Goal: Information Seeking & Learning: Learn about a topic

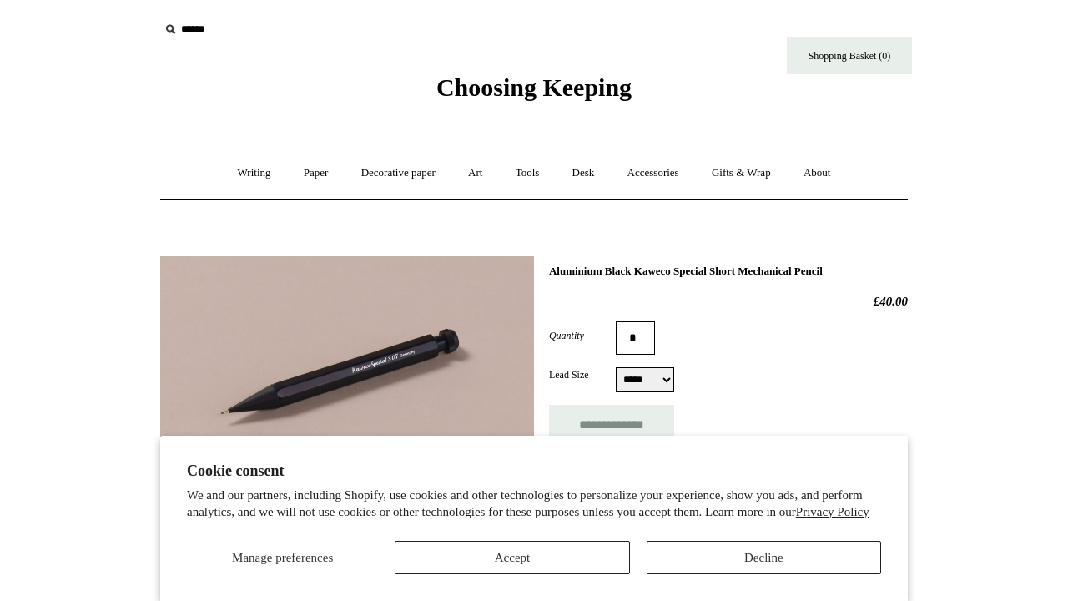
click at [576, 554] on button "Accept" at bounding box center [512, 557] width 235 height 33
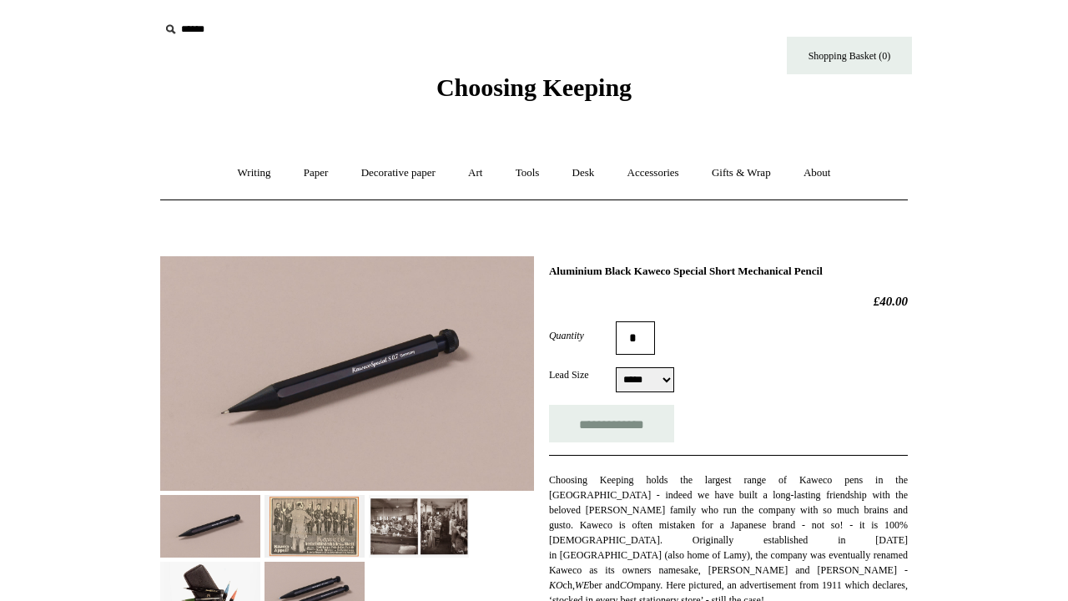
scroll to position [114, 0]
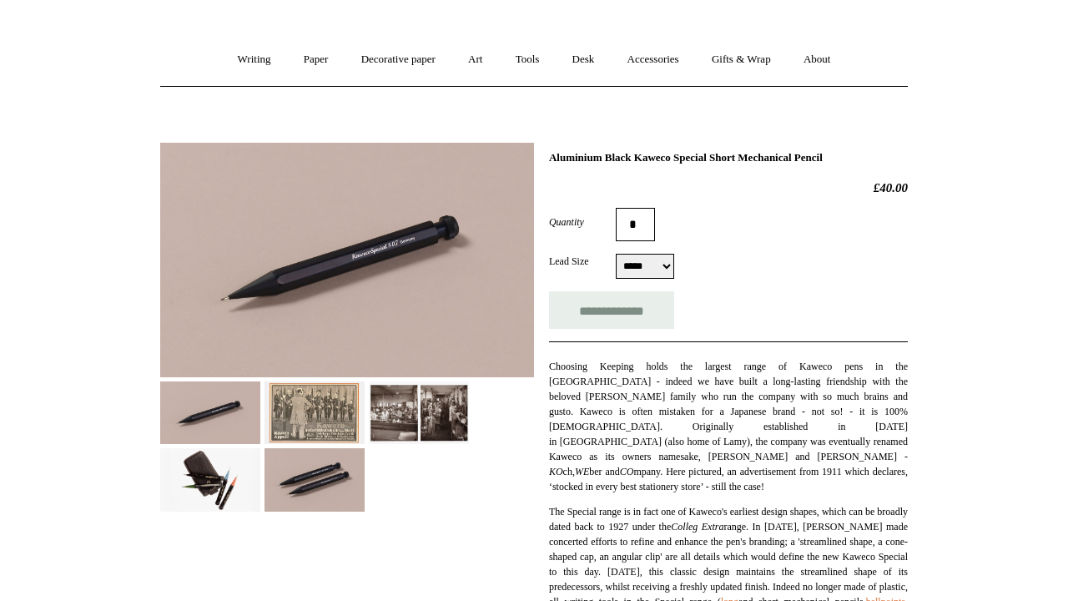
click at [395, 293] on img at bounding box center [347, 260] width 374 height 235
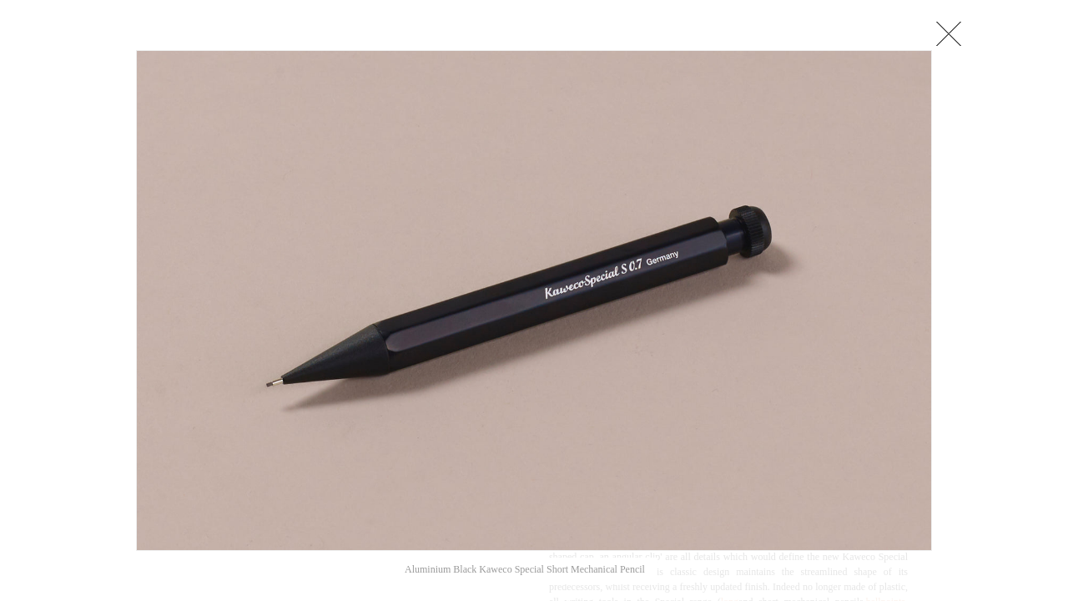
click at [946, 37] on link at bounding box center [948, 33] width 33 height 33
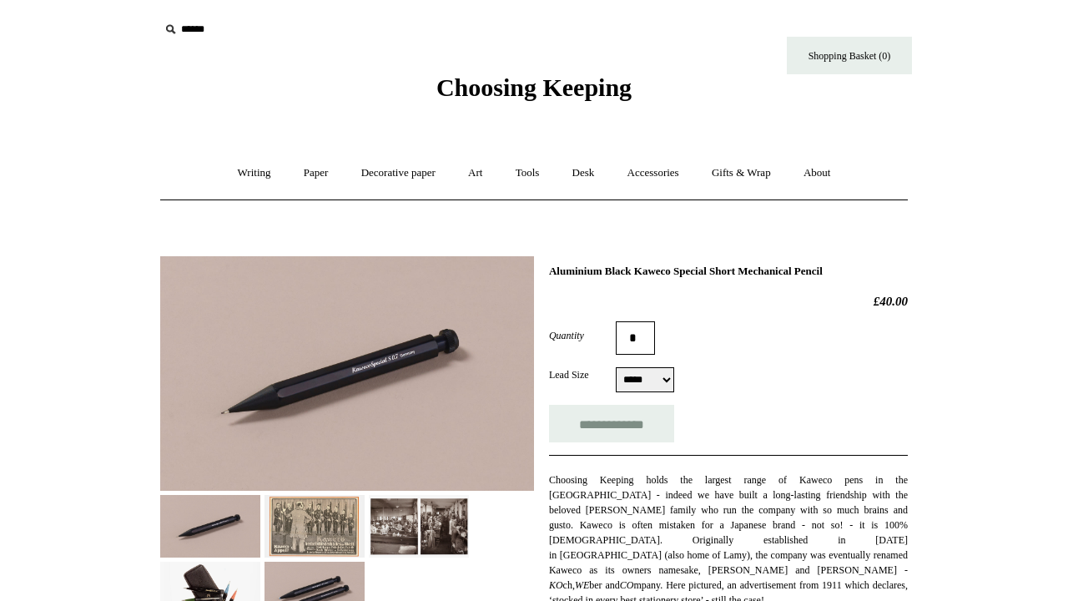
scroll to position [0, 0]
drag, startPoint x: 550, startPoint y: 270, endPoint x: 883, endPoint y: 271, distance: 333.0
click at [883, 271] on h1 "Aluminium Black Kaweco Special Short Mechanical Pencil" at bounding box center [728, 271] width 359 height 13
copy h1 "Aluminium Black Kaweco Special Short Mechanical Pencil"
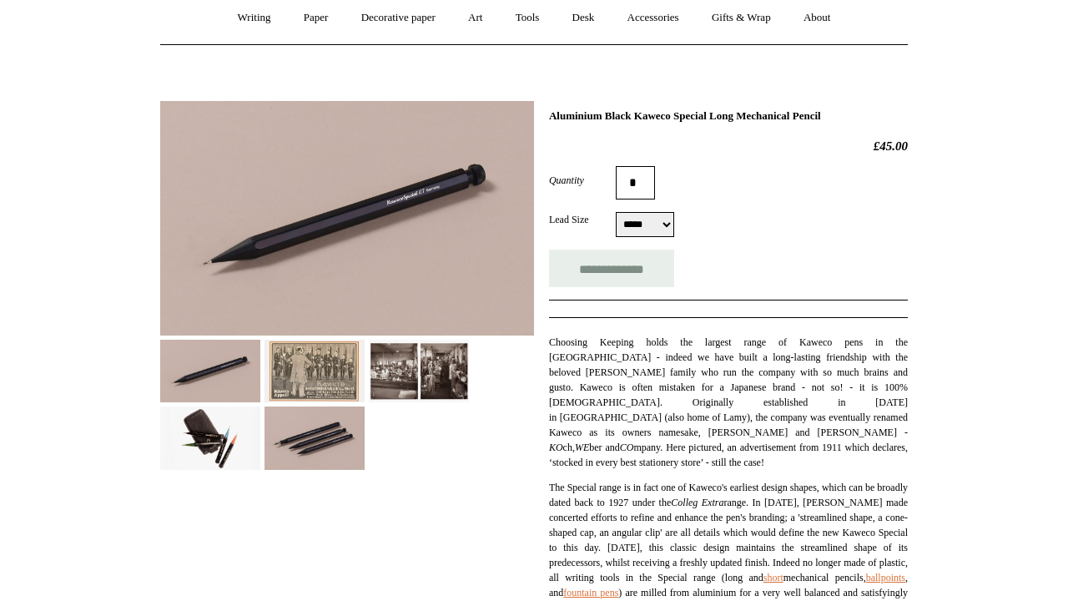
scroll to position [156, 0]
click at [327, 448] on img at bounding box center [315, 437] width 100 height 63
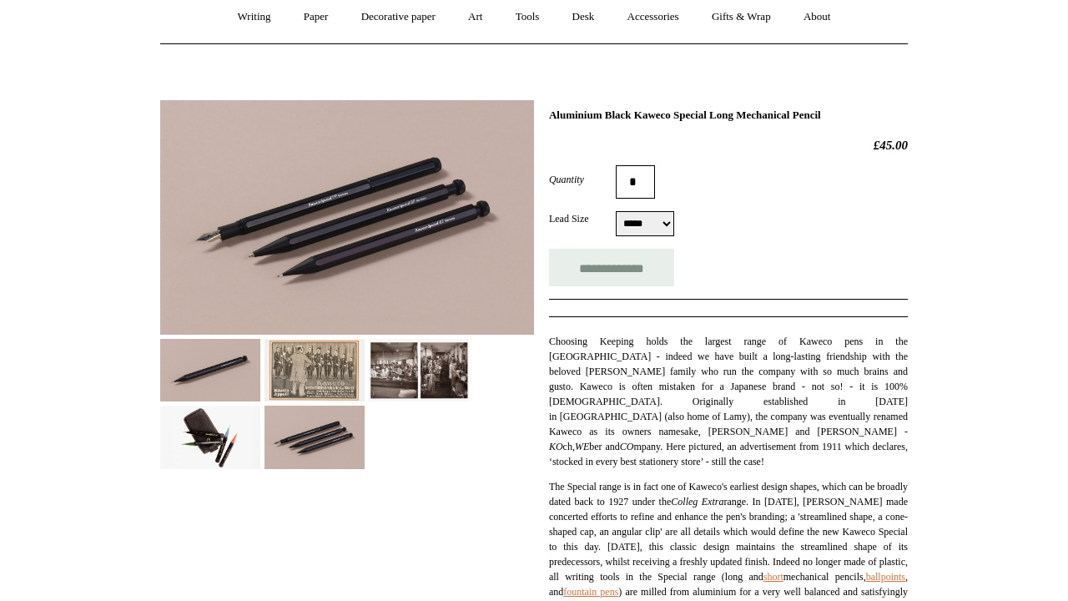
click at [437, 244] on img at bounding box center [347, 217] width 374 height 235
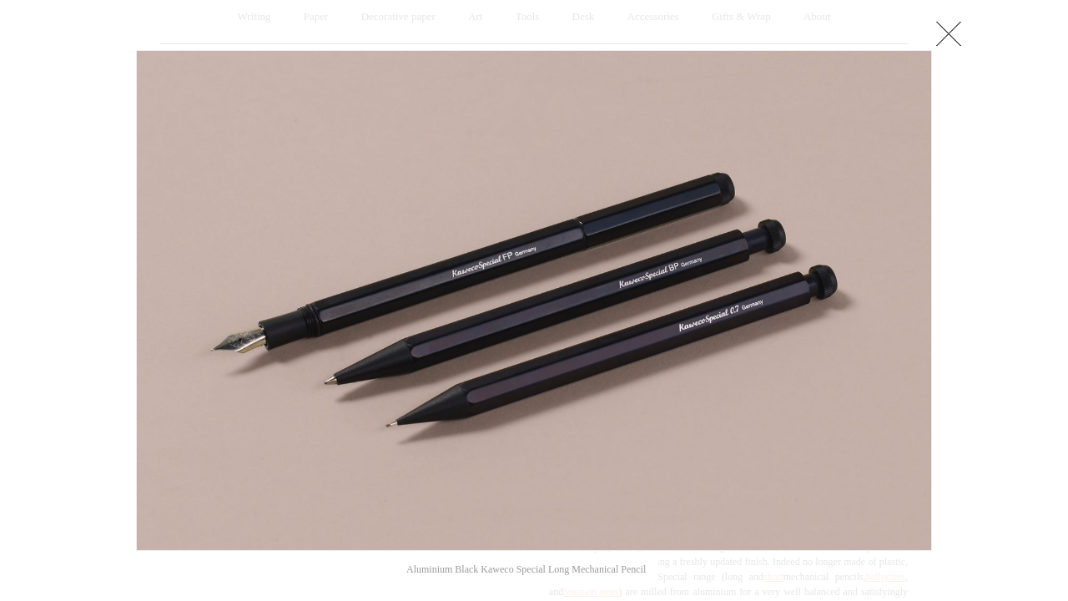
click at [953, 29] on link at bounding box center [948, 33] width 33 height 33
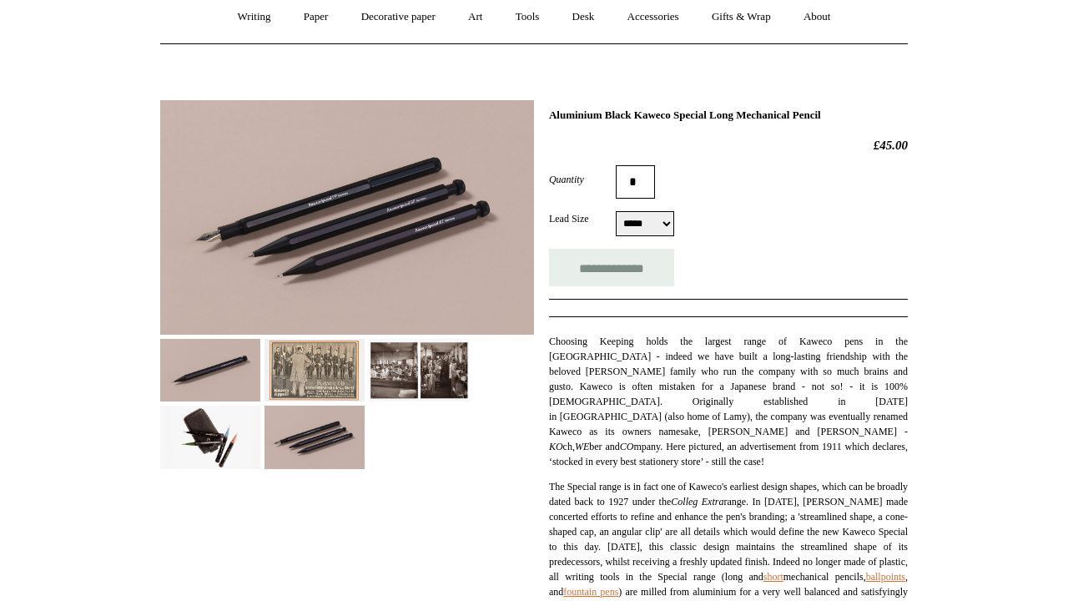
click at [224, 450] on img at bounding box center [210, 437] width 100 height 63
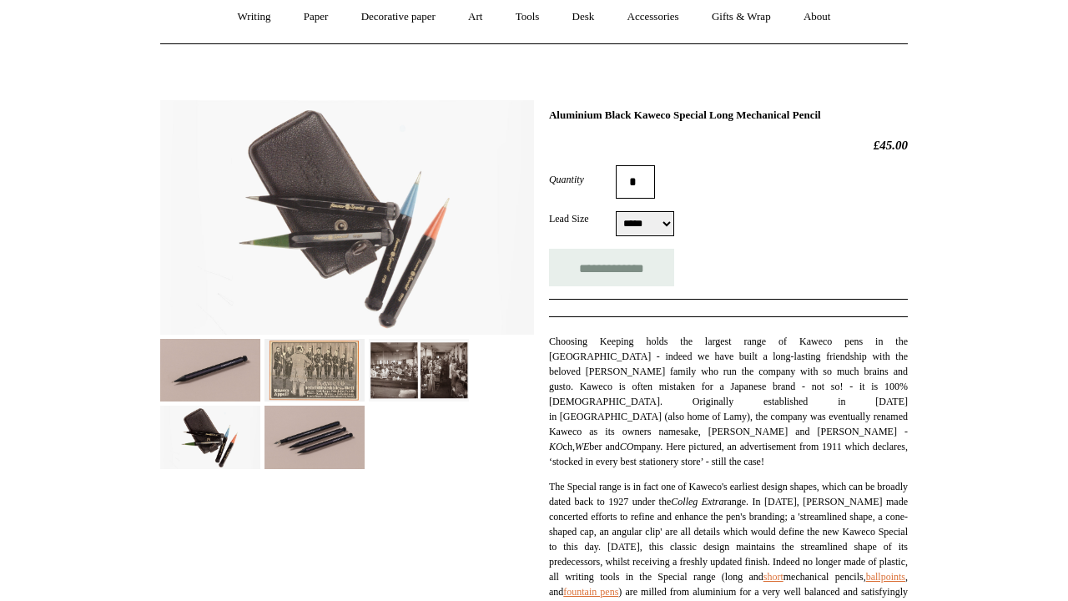
click at [225, 351] on img at bounding box center [210, 370] width 100 height 63
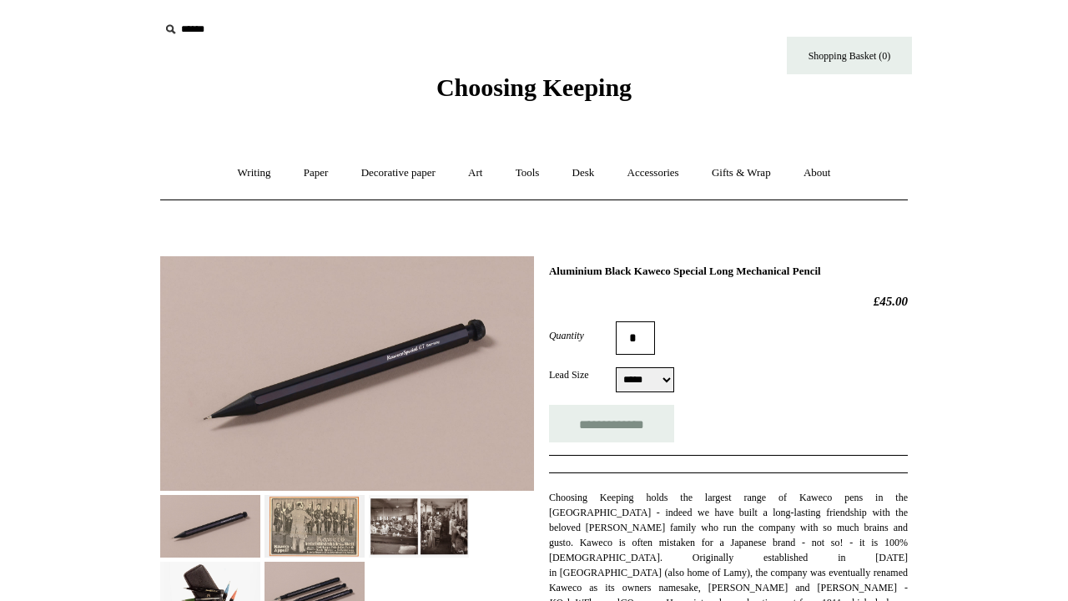
scroll to position [0, 0]
click at [255, 176] on link "Writing +" at bounding box center [254, 173] width 63 height 44
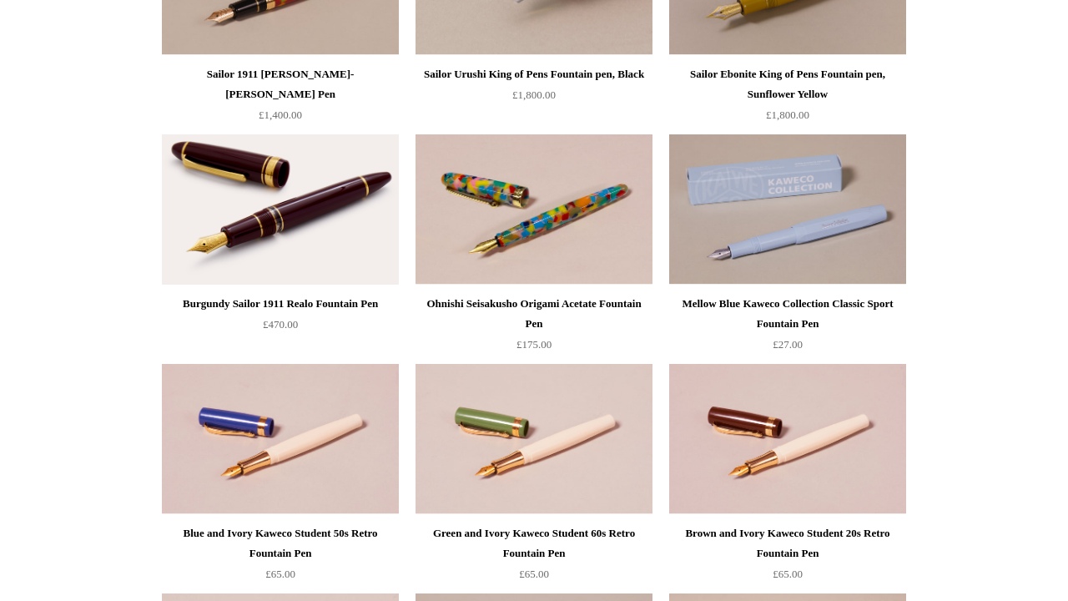
scroll to position [5389, 0]
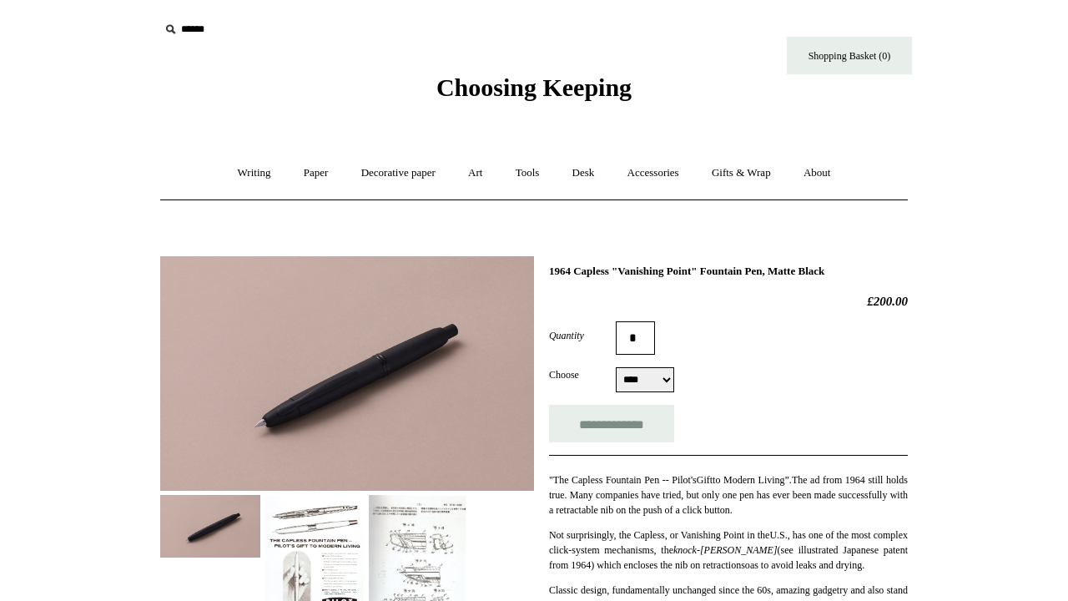
click at [431, 385] on img at bounding box center [347, 373] width 374 height 235
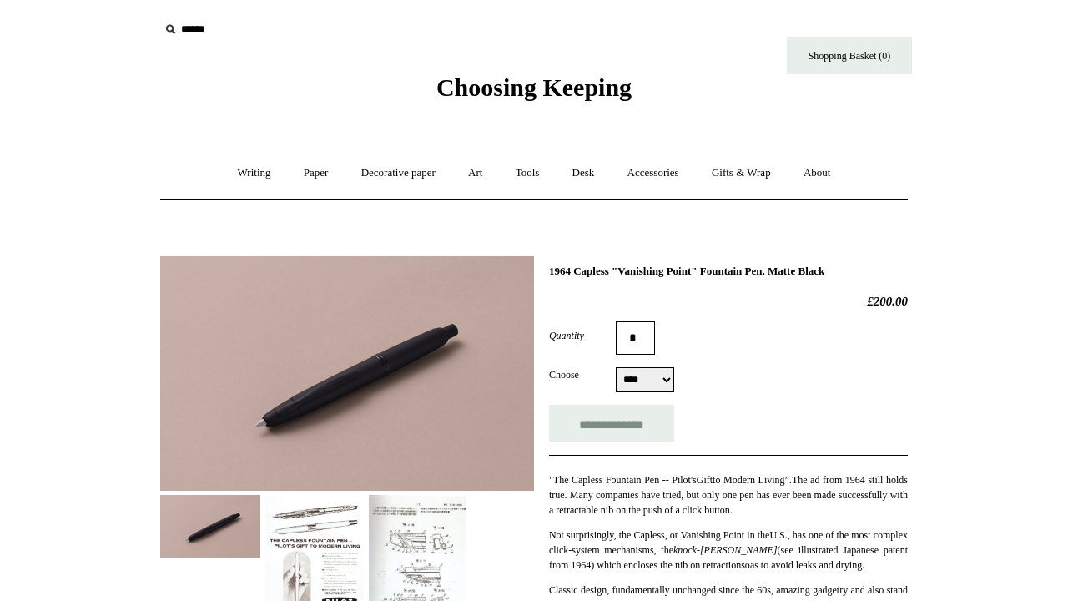
drag, startPoint x: 548, startPoint y: 270, endPoint x: 895, endPoint y: 271, distance: 346.3
click at [895, 271] on h1 "1964 Capless "Vanishing Point" Fountain Pen, Matte Black" at bounding box center [728, 271] width 359 height 13
copy h1 "1964 Capless "Vanishing Point" Fountain Pen, Matte Black"
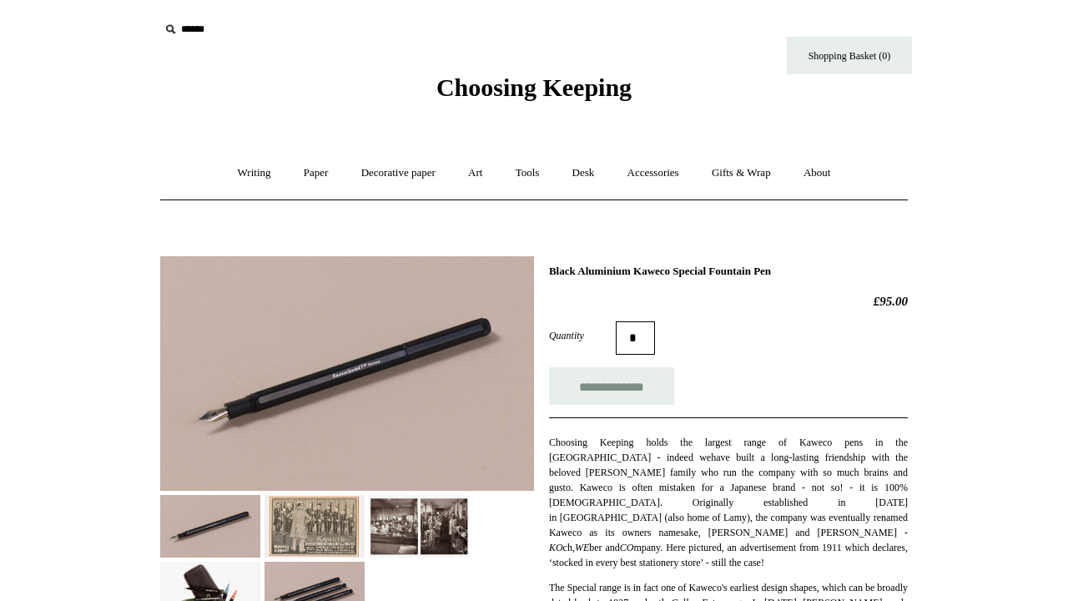
click at [403, 343] on img at bounding box center [347, 373] width 374 height 235
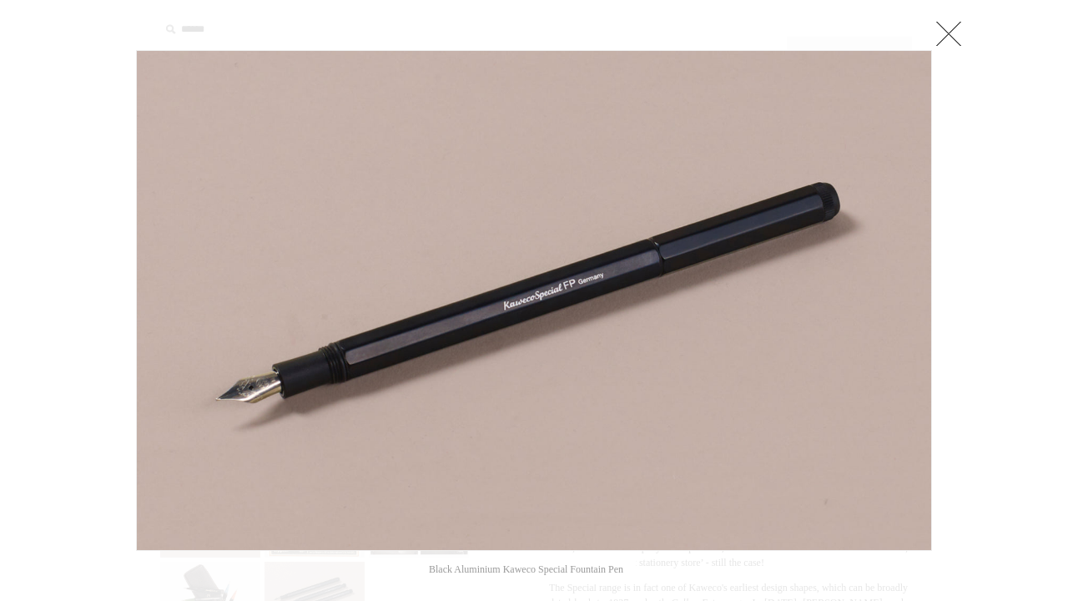
click at [948, 33] on link at bounding box center [948, 33] width 33 height 33
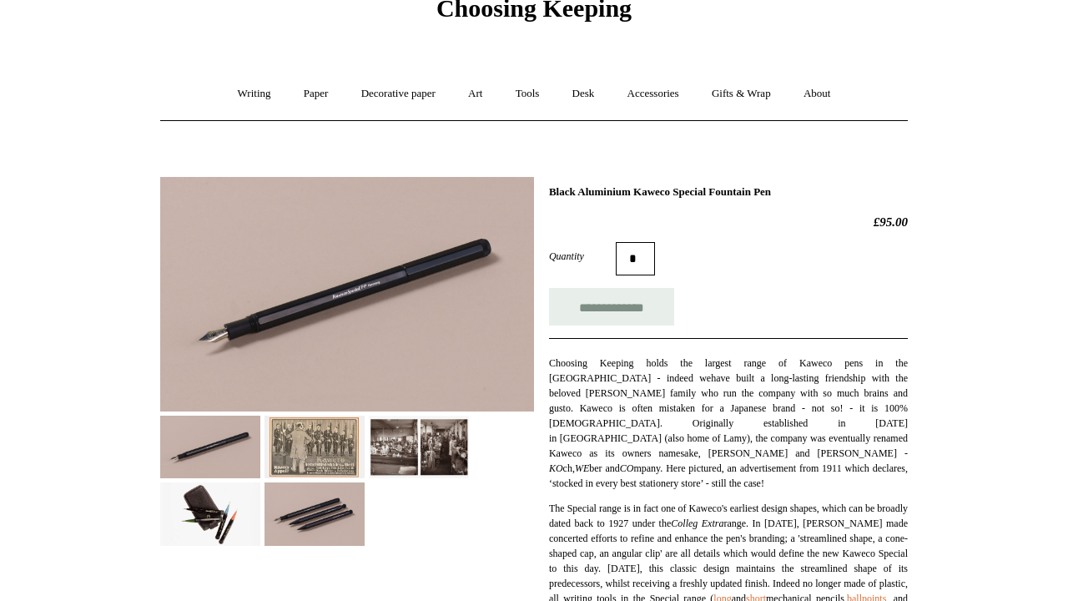
scroll to position [80, 0]
